Goal: Task Accomplishment & Management: Manage account settings

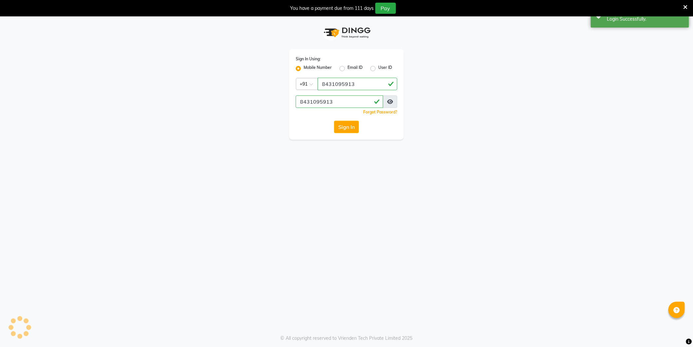
select select "106"
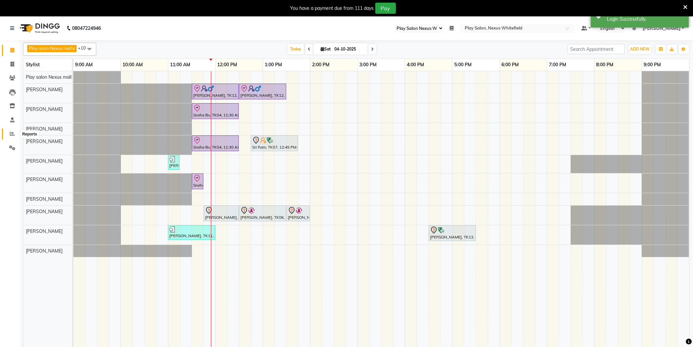
click at [12, 132] on icon at bounding box center [12, 133] width 5 height 5
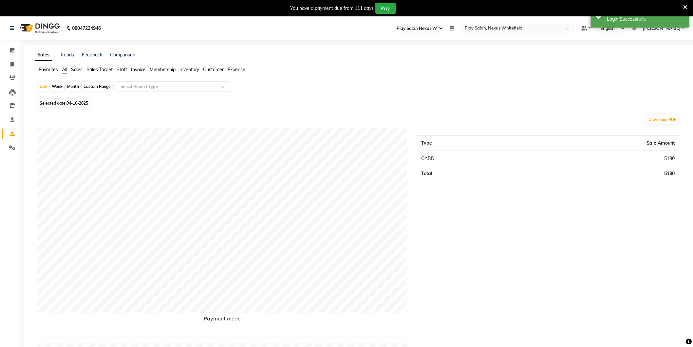
click at [130, 86] on input "text" at bounding box center [166, 86] width 94 height 7
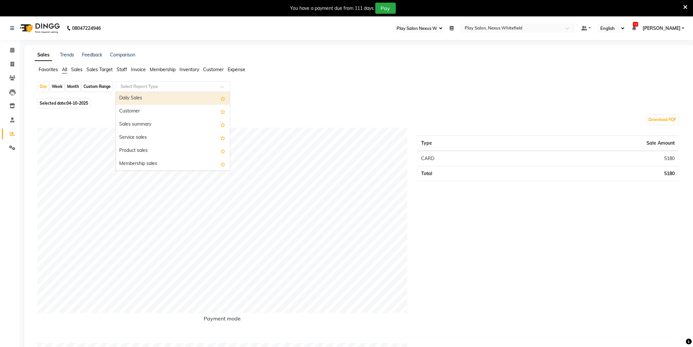
click at [91, 86] on div "Custom Range" at bounding box center [97, 86] width 30 height 9
select select "10"
select select "2025"
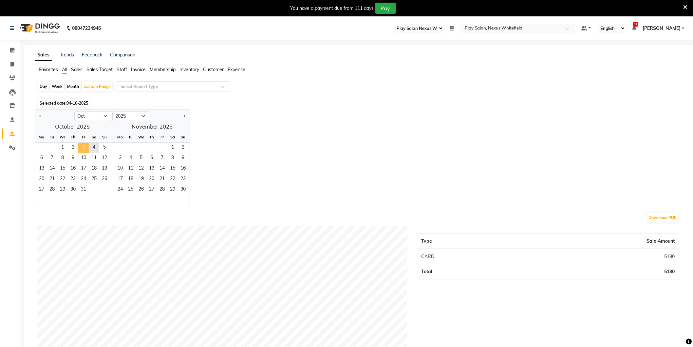
click at [83, 144] on span "3" at bounding box center [83, 148] width 10 height 10
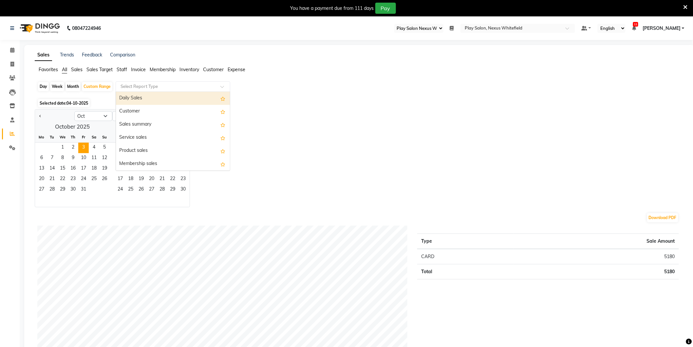
click at [133, 84] on input "text" at bounding box center [166, 86] width 94 height 7
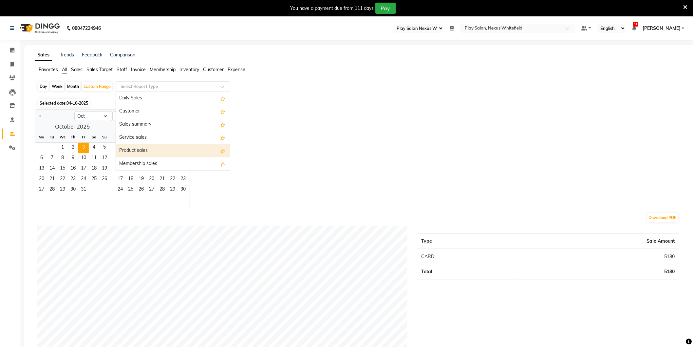
click at [166, 149] on div "Product sales" at bounding box center [173, 150] width 114 height 13
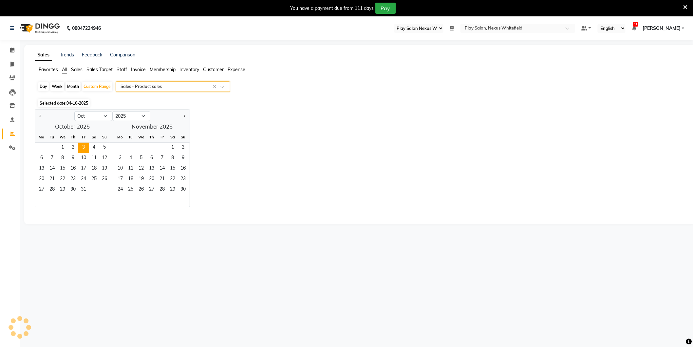
select select "full_report"
select select "csv"
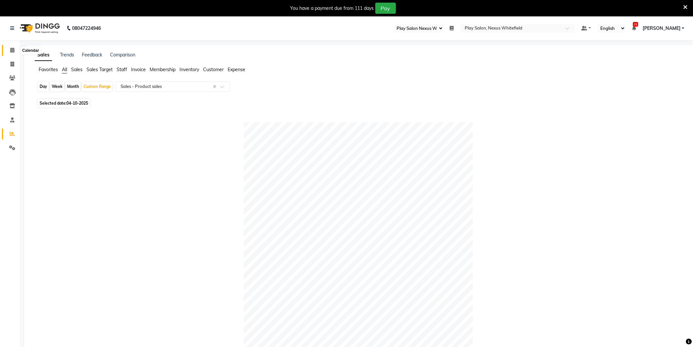
click at [13, 50] on icon at bounding box center [12, 50] width 4 height 5
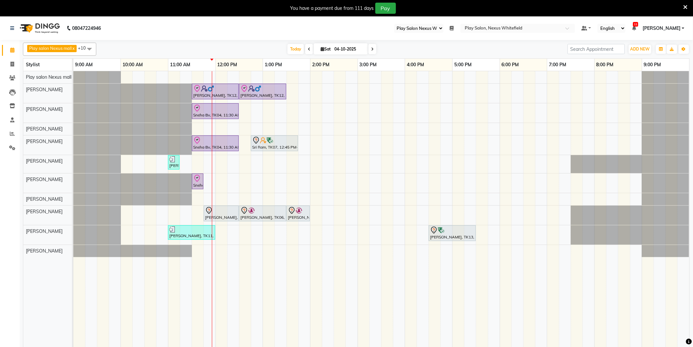
click at [219, 127] on div "[PERSON_NAME], TK12, 11:30 AM-12:30 PM, Hair Cut Men (Senior stylist) [PERSON_N…" at bounding box center [381, 213] width 616 height 284
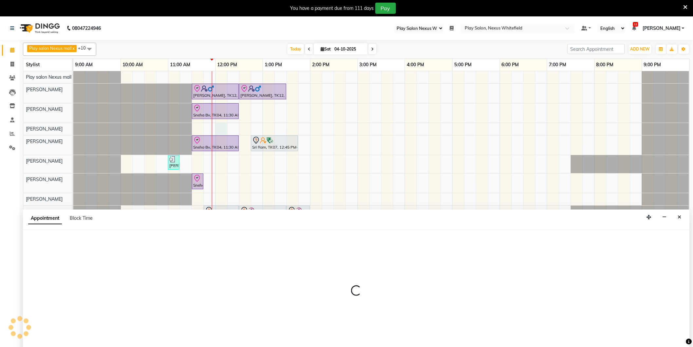
scroll to position [9, 0]
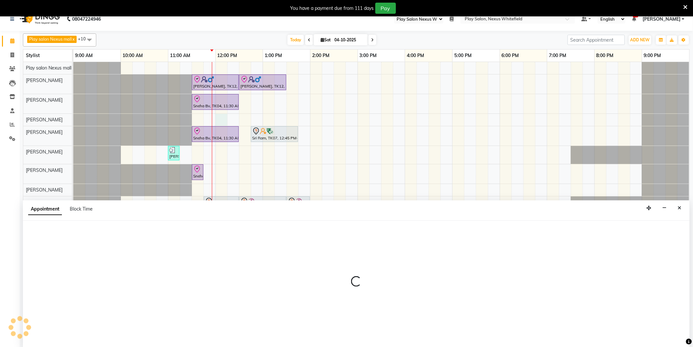
select select "81403"
select select "tentative"
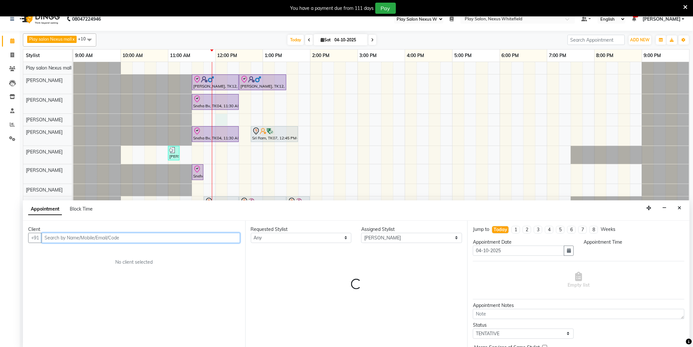
select select "720"
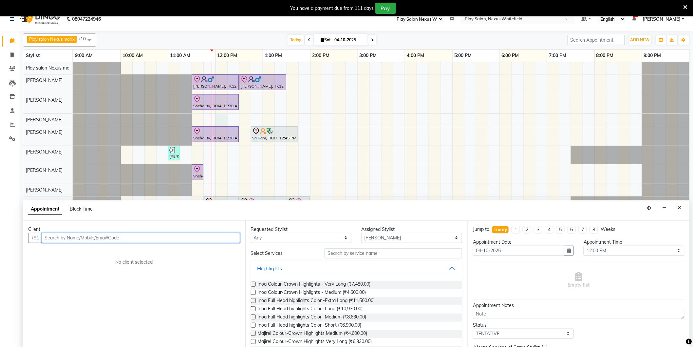
click at [77, 239] on input "text" at bounding box center [141, 238] width 199 height 10
type input "7411773130"
click at [226, 238] on span "Add Client" at bounding box center [227, 238] width 22 height 6
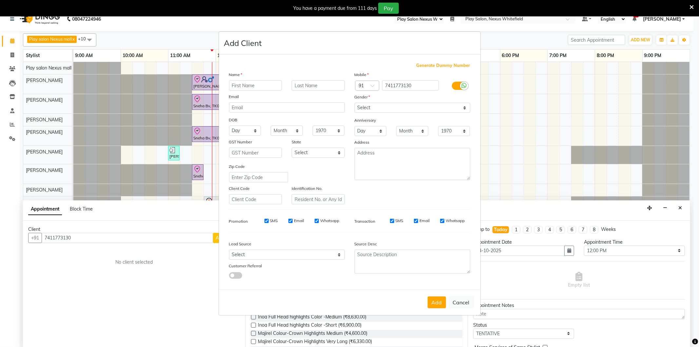
click at [256, 85] on input "text" at bounding box center [255, 85] width 53 height 10
type input "e"
type input "Enea"
click at [387, 107] on select "Select [DEMOGRAPHIC_DATA] [DEMOGRAPHIC_DATA] Other Prefer Not To Say" at bounding box center [412, 108] width 116 height 10
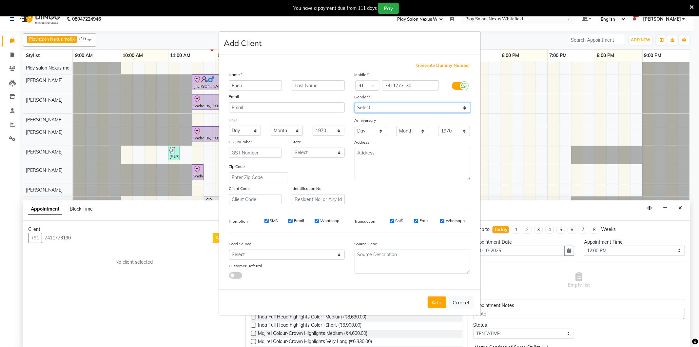
select select "[DEMOGRAPHIC_DATA]"
click at [354, 103] on select "Select [DEMOGRAPHIC_DATA] [DEMOGRAPHIC_DATA] Other Prefer Not To Say" at bounding box center [412, 108] width 116 height 10
click at [275, 254] on select "Select Walk-in Internet Friend Word of Mouth Advertisement Facebook JustDial Go…" at bounding box center [287, 254] width 116 height 10
select select "54912"
click at [229, 250] on select "Select Walk-in Internet Friend Word of Mouth Advertisement Facebook JustDial Go…" at bounding box center [287, 254] width 116 height 10
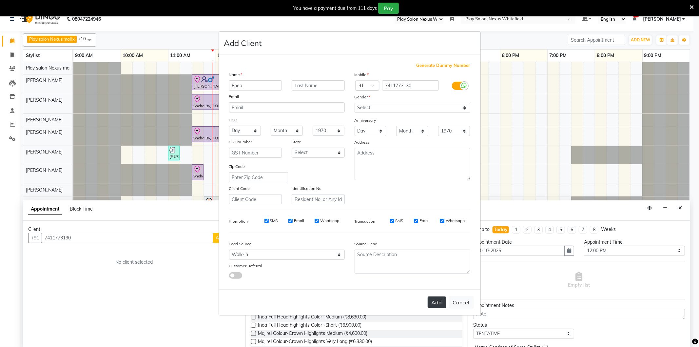
click at [437, 301] on button "Add" at bounding box center [437, 302] width 18 height 12
select select
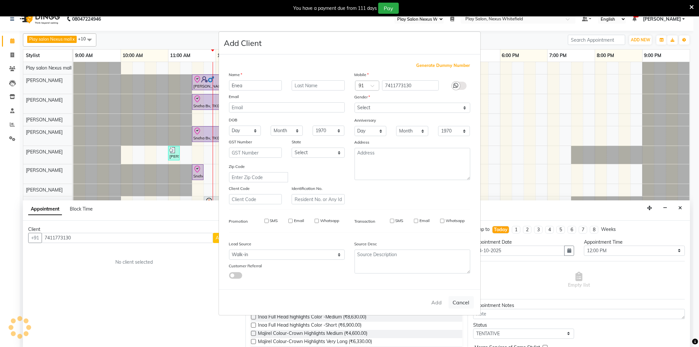
select select
checkbox input "false"
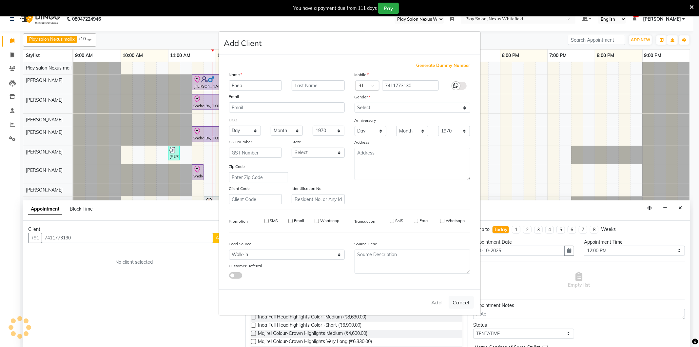
checkbox input "false"
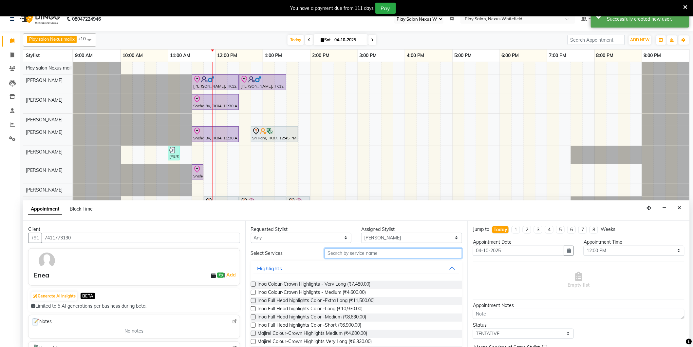
click at [383, 250] on input "text" at bounding box center [394, 253] width 138 height 10
type input "cut"
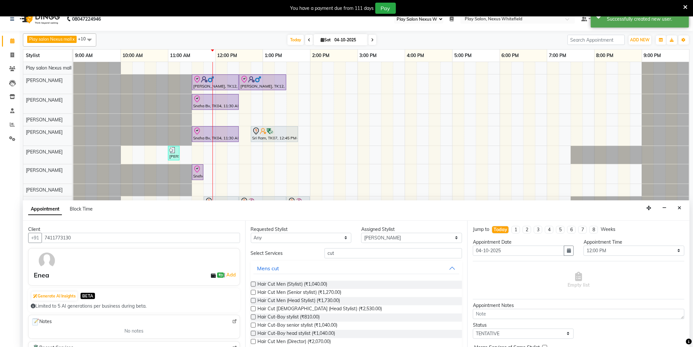
drag, startPoint x: 253, startPoint y: 285, endPoint x: 257, endPoint y: 284, distance: 4.1
click at [255, 285] on label at bounding box center [253, 283] width 5 height 5
click at [255, 285] on input "checkbox" at bounding box center [253, 284] width 4 height 4
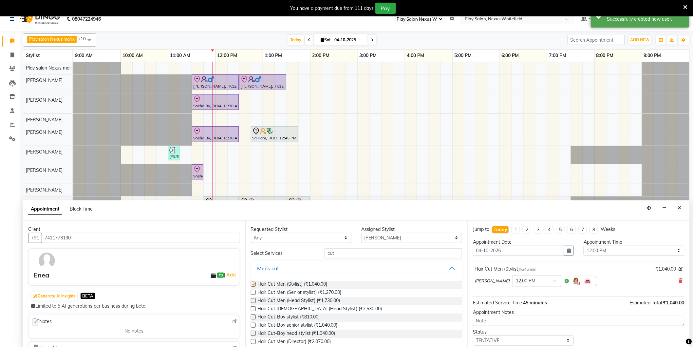
checkbox input "false"
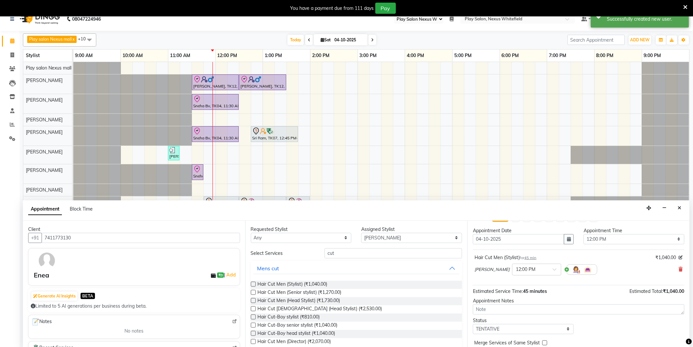
scroll to position [39, 0]
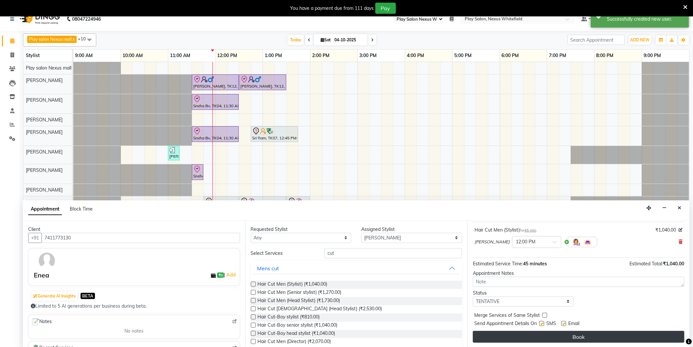
click at [546, 336] on button "Book" at bounding box center [579, 337] width 212 height 12
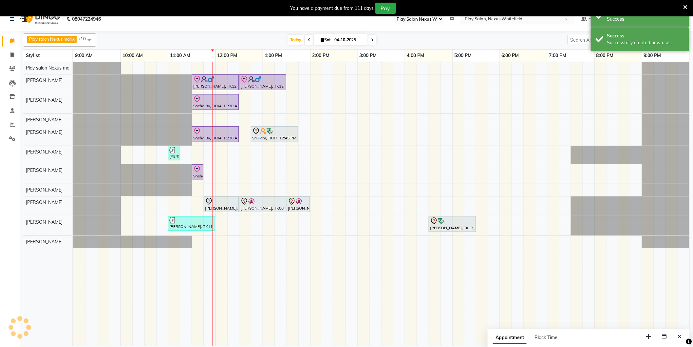
scroll to position [0, 0]
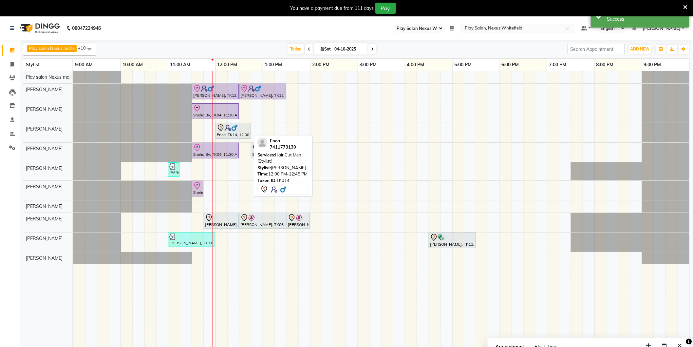
click at [241, 129] on div at bounding box center [233, 128] width 32 height 8
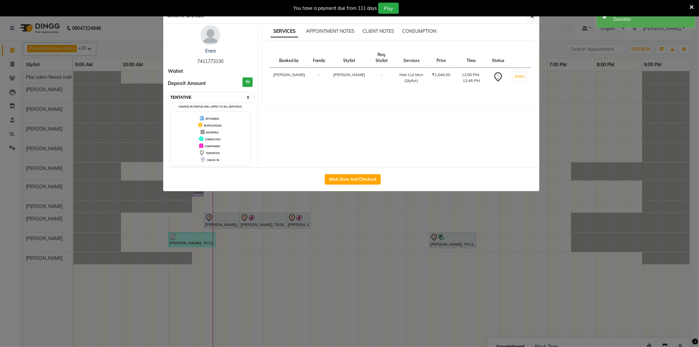
click at [247, 97] on select "Select IN SERVICE CONFIRMED TENTATIVE CHECK IN MARK DONE DROPPED UPCOMING" at bounding box center [211, 97] width 85 height 9
select select "8"
click at [169, 93] on select "Select IN SERVICE CONFIRMED TENTATIVE CHECK IN MARK DONE DROPPED UPCOMING" at bounding box center [211, 97] width 85 height 9
click at [533, 18] on icon "button" at bounding box center [532, 16] width 4 height 5
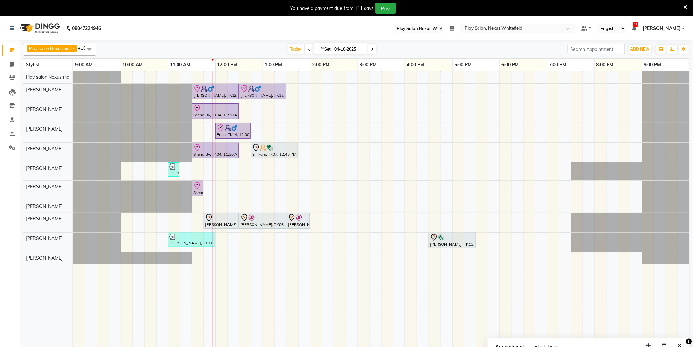
click at [682, 30] on link "[PERSON_NAME]" at bounding box center [664, 28] width 42 height 7
click at [9, 133] on span at bounding box center [12, 134] width 11 height 8
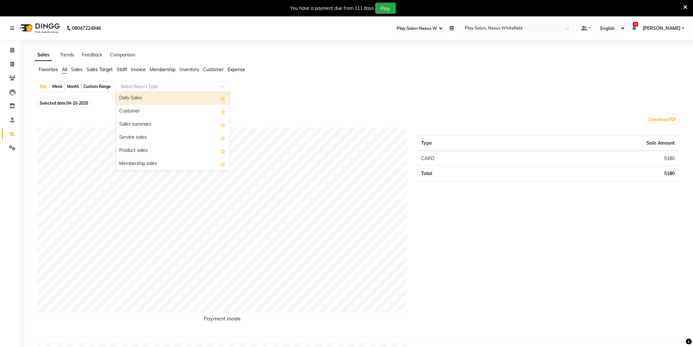
click at [125, 86] on input "text" at bounding box center [166, 86] width 94 height 7
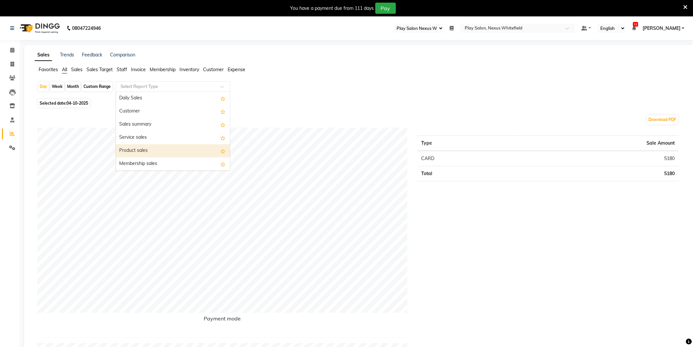
click at [144, 148] on div "Product sales" at bounding box center [173, 150] width 114 height 13
select select "full_report"
select select "csv"
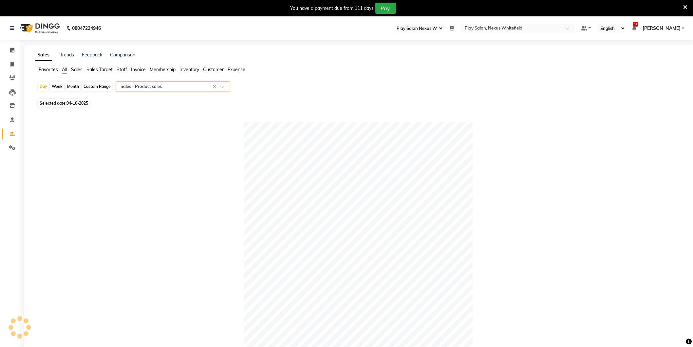
click at [73, 102] on span "04-10-2025" at bounding box center [78, 103] width 22 height 5
select select "10"
select select "2025"
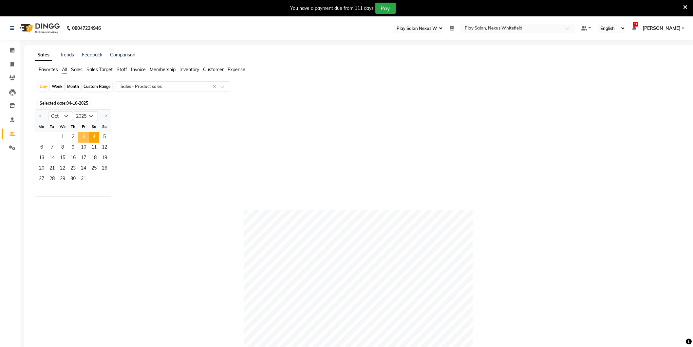
click at [84, 134] on span "3" at bounding box center [83, 137] width 10 height 10
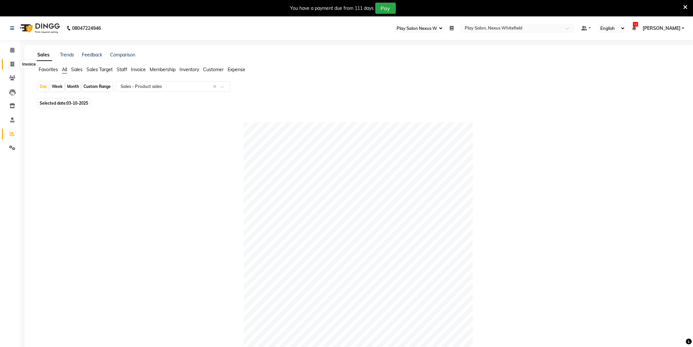
click at [12, 62] on icon at bounding box center [12, 64] width 4 height 5
select select "service"
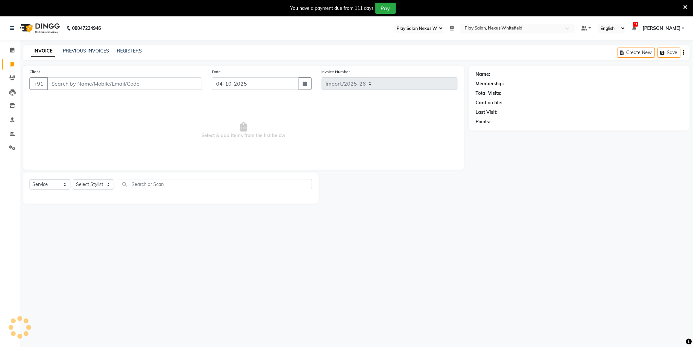
select select "8356"
type input "3888"
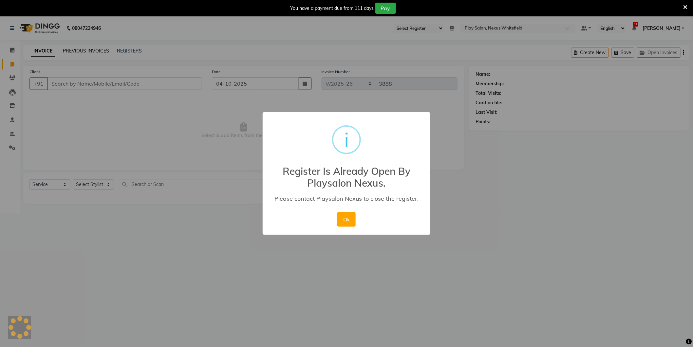
click at [72, 50] on body "08047224946 Select Register Play Salon Nexus Whitefield Daily Open Registers no…" at bounding box center [346, 114] width 693 height 197
click at [355, 218] on button "Ok" at bounding box center [349, 219] width 18 height 14
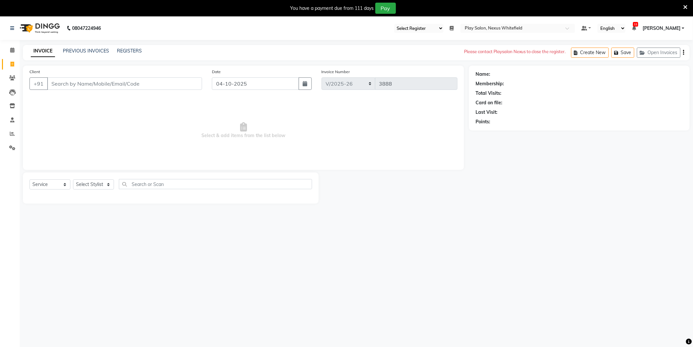
click at [680, 27] on span "[PERSON_NAME]" at bounding box center [662, 28] width 38 height 7
click at [652, 59] on link "Sign out" at bounding box center [651, 61] width 60 height 10
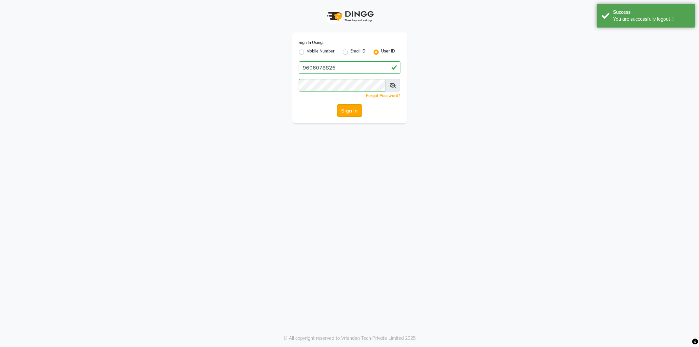
click at [348, 107] on button "Sign In" at bounding box center [349, 110] width 25 height 12
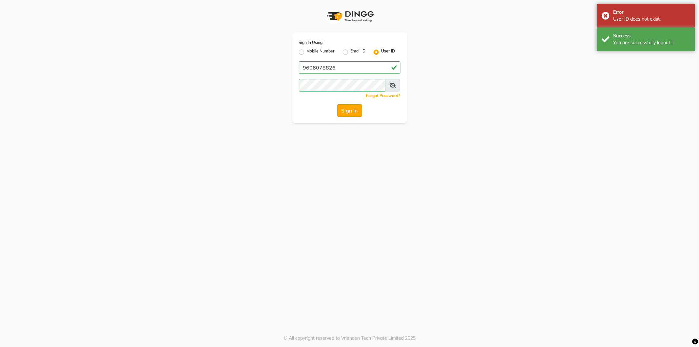
click at [343, 111] on button "Sign In" at bounding box center [349, 110] width 25 height 12
click at [307, 51] on label "Mobile Number" at bounding box center [321, 52] width 28 height 8
click at [307, 51] on input "Mobile Number" at bounding box center [309, 50] width 4 height 4
radio input "true"
radio input "false"
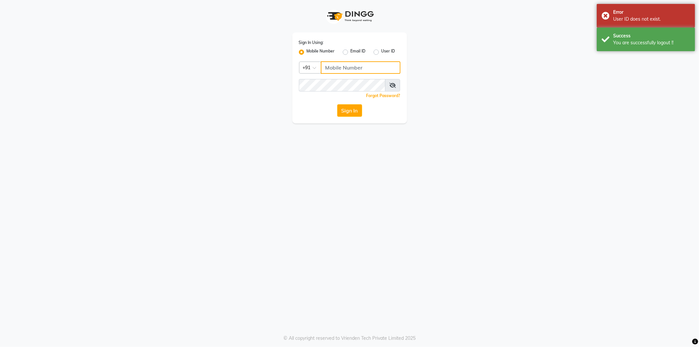
drag, startPoint x: 343, startPoint y: 67, endPoint x: 348, endPoint y: 69, distance: 5.1
click at [343, 67] on input "Username" at bounding box center [361, 67] width 80 height 12
type input "9606078826"
click at [356, 111] on button "Sign In" at bounding box center [349, 110] width 25 height 12
